Goal: Transaction & Acquisition: Purchase product/service

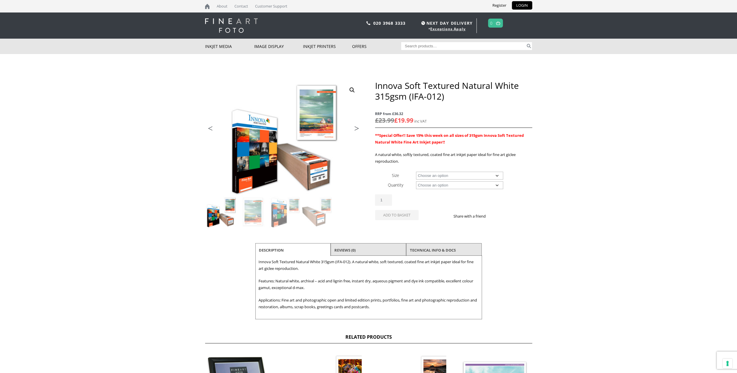
click at [497, 175] on select "Choose an option A4 Sheet A3 Sheet A3+ Sheet A2 Sheet 17" Wide Roll 24" Wide Ro…" at bounding box center [459, 176] width 87 height 8
click at [416, 172] on select "Choose an option A4 Sheet A3 Sheet A3+ Sheet A2 Sheet 17" Wide Roll 24" Wide Ro…" at bounding box center [459, 176] width 87 height 8
select select "a3-sheet-2"
click at [497, 185] on select "Choose an option 25 Sheets" at bounding box center [459, 185] width 87 height 8
select select "25-sheets"
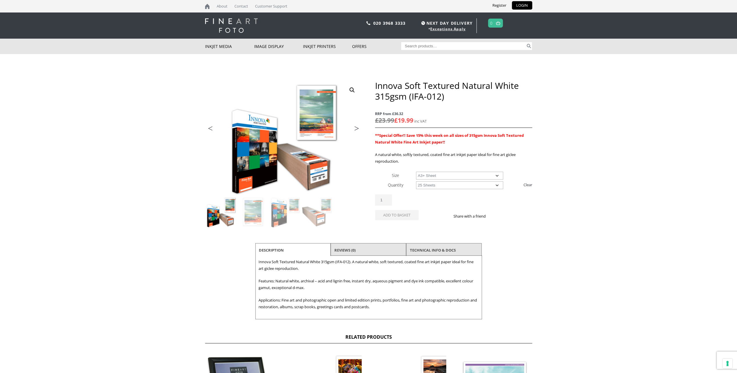
click at [416, 181] on select "Choose an option 25 Sheets" at bounding box center [459, 185] width 87 height 8
select select "a3-sheet-2"
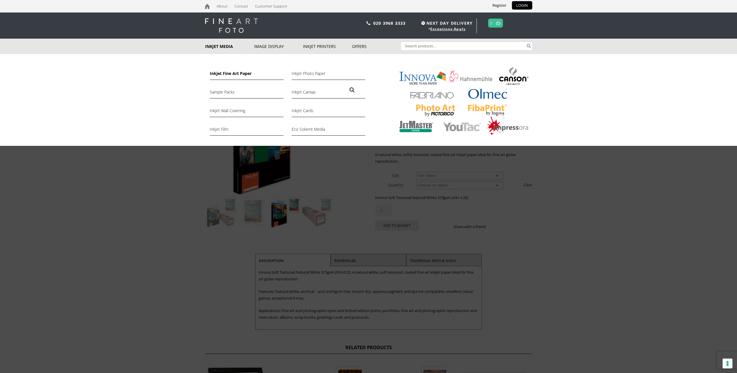
click at [232, 73] on link "Inkjet Fine Art Paper" at bounding box center [247, 75] width 74 height 10
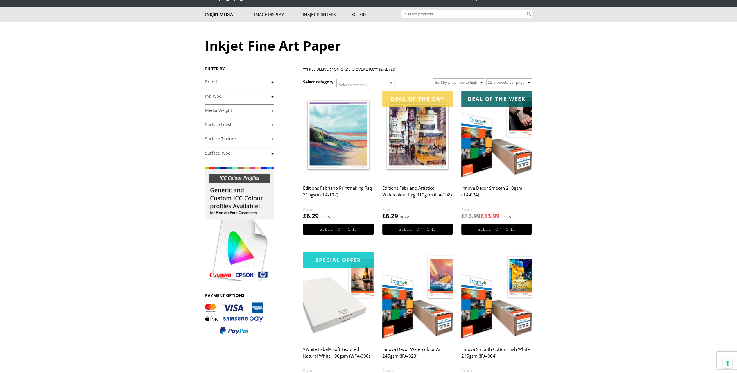
scroll to position [34, 0]
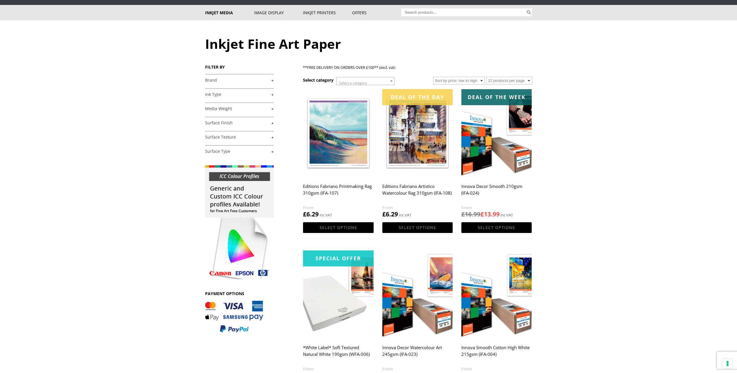
click at [217, 79] on link "+" at bounding box center [239, 81] width 69 height 6
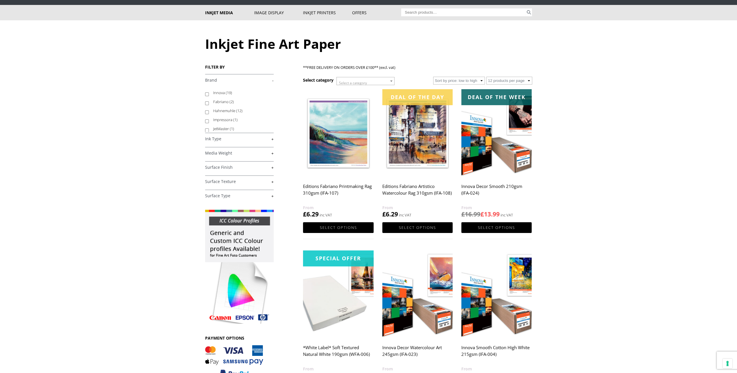
click at [207, 94] on input "Innova (19)" at bounding box center [207, 94] width 4 height 4
checkbox input "true"
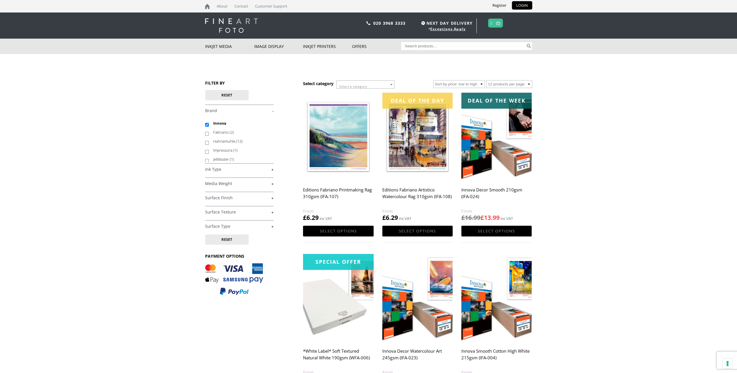
click at [273, 182] on link "+" at bounding box center [239, 184] width 69 height 6
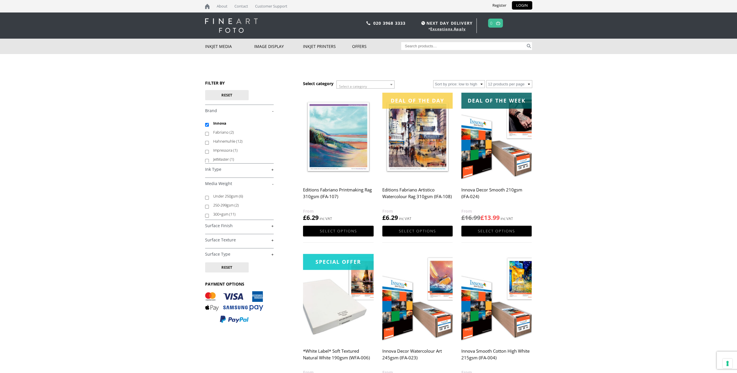
click at [206, 215] on input "300+gsm (11)" at bounding box center [207, 216] width 4 height 4
checkbox input "true"
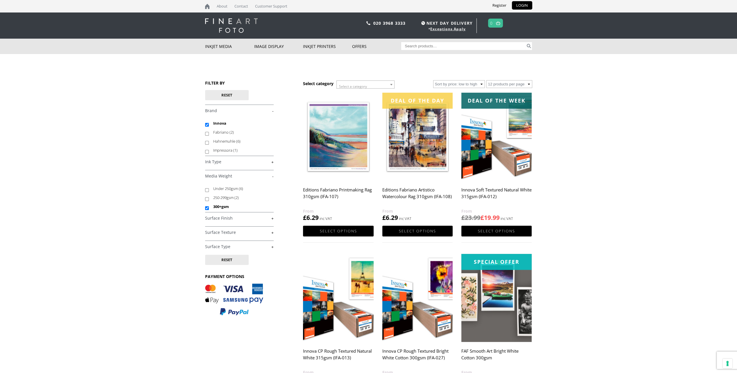
click at [272, 218] on link "+" at bounding box center [239, 219] width 69 height 6
click at [207, 232] on input "Matte (11)" at bounding box center [207, 232] width 4 height 4
checkbox input "true"
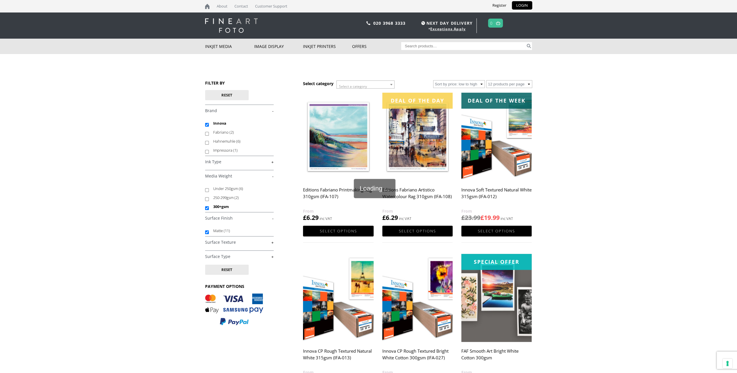
click at [273, 241] on link "+" at bounding box center [239, 243] width 69 height 6
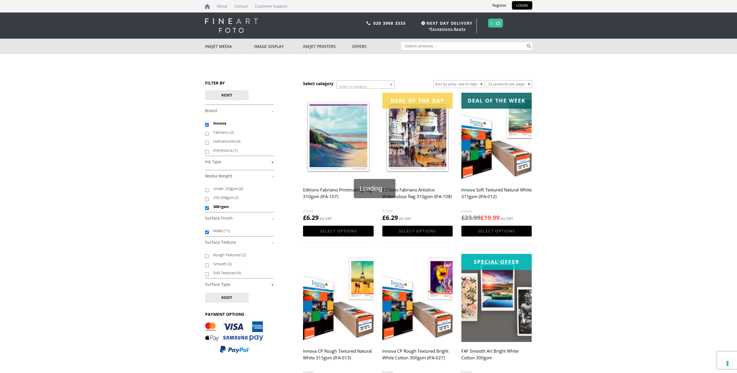
click at [208, 255] on input "Rough Textured (2)" at bounding box center [207, 257] width 4 height 4
checkbox input "true"
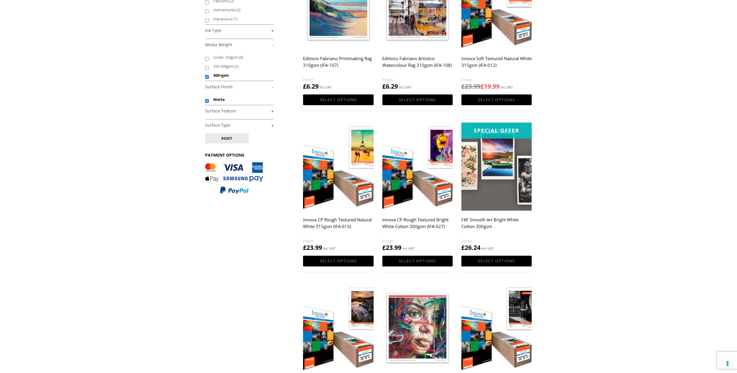
scroll to position [130, 0]
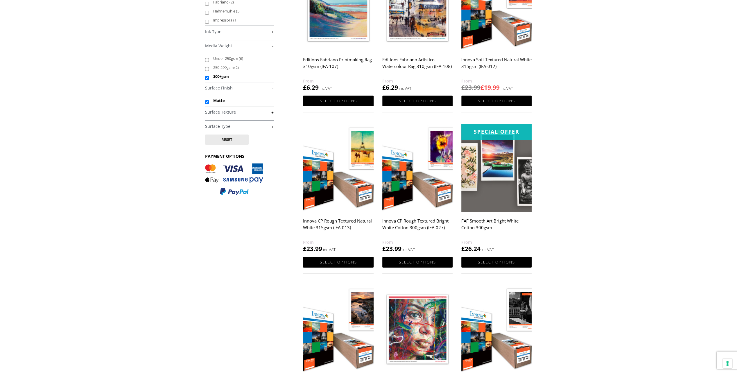
click at [335, 190] on img at bounding box center [338, 168] width 70 height 88
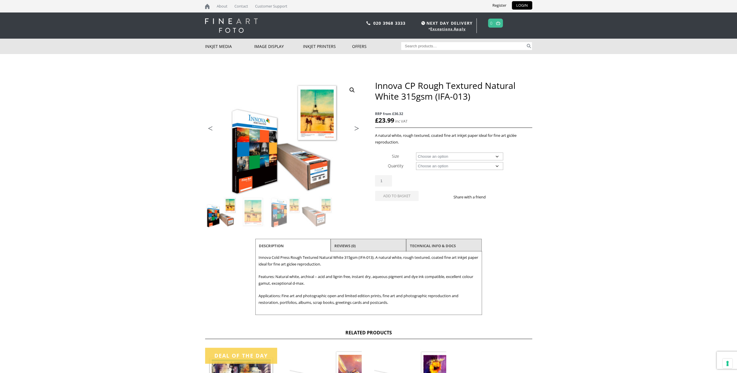
click at [496, 156] on select "Choose an option A4 Sheet A3 Sheet A3+ Sheet A2 Sheet 17" Wide Roll 24" Wide Ro…" at bounding box center [459, 157] width 87 height 8
click at [416, 153] on select "Choose an option A4 Sheet A3 Sheet A3+ Sheet A2 Sheet 17" Wide Roll 24" Wide Ro…" at bounding box center [459, 157] width 87 height 8
select select "a3-sheet-2"
click at [497, 165] on select "Choose an option 25 Sheets" at bounding box center [459, 166] width 87 height 8
select select "25-sheets"
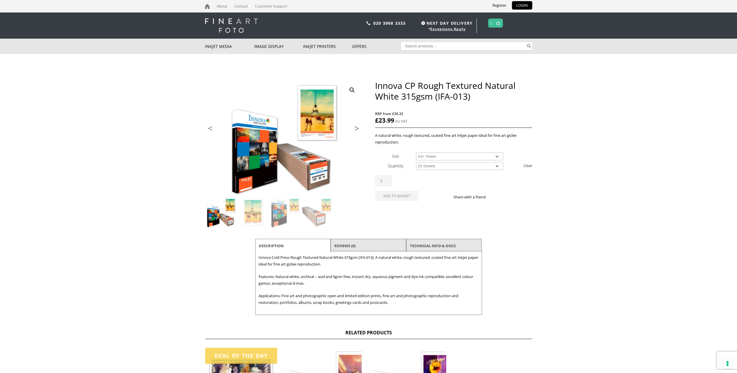
click at [416, 162] on select "Choose an option 25 Sheets" at bounding box center [459, 166] width 87 height 8
select select "a3-sheet-2"
